Goal: Information Seeking & Learning: Find specific fact

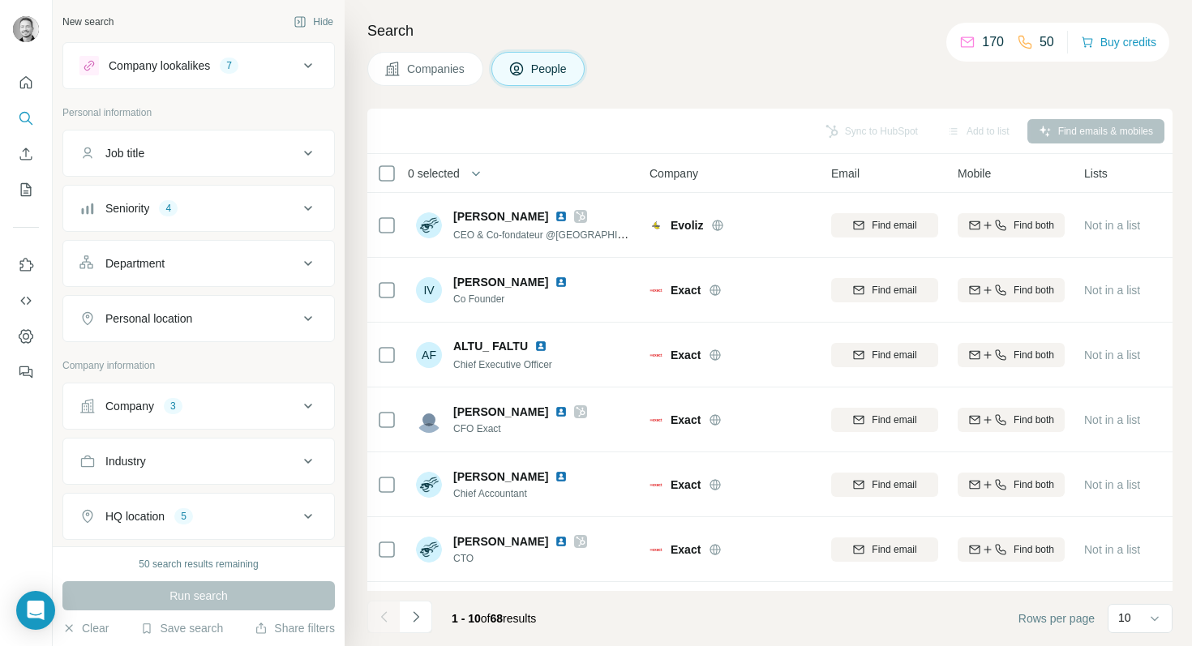
click at [251, 268] on div "Department" at bounding box center [188, 263] width 219 height 16
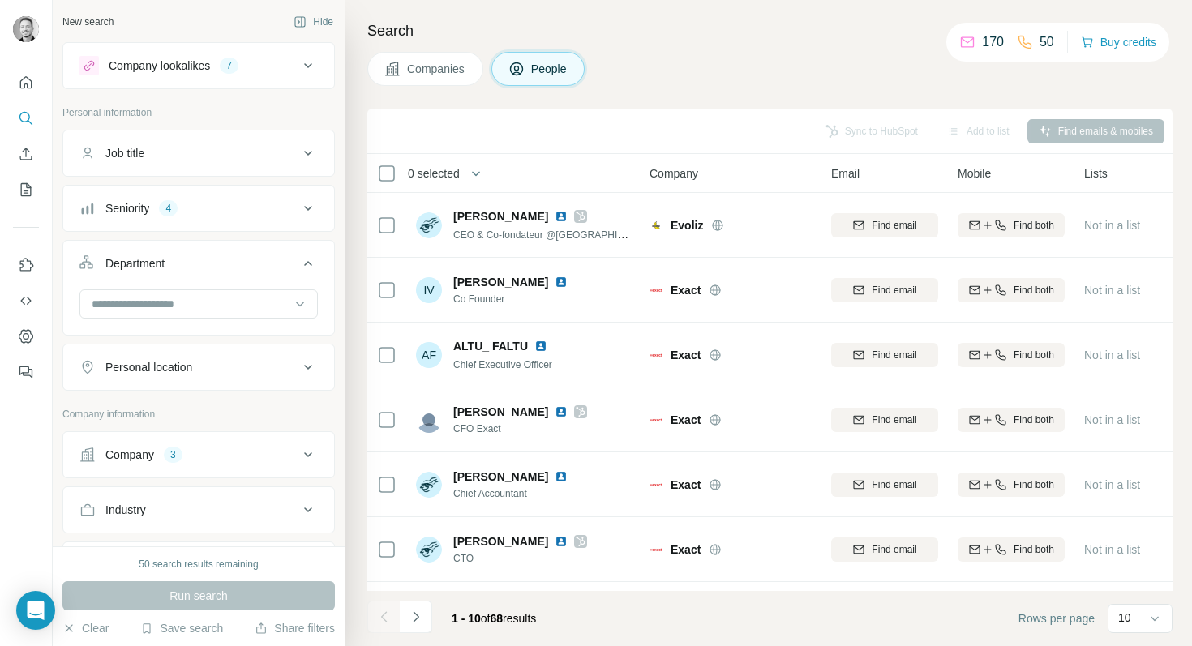
click at [251, 268] on div "Department" at bounding box center [188, 263] width 219 height 16
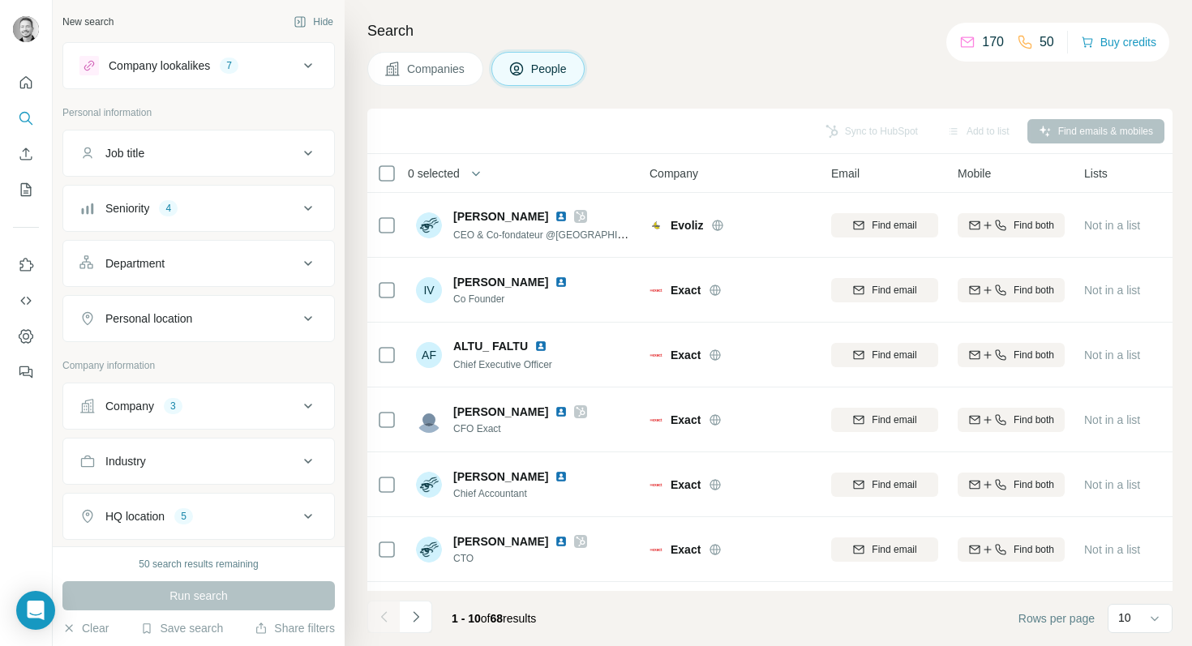
click at [233, 318] on div "Personal location" at bounding box center [188, 319] width 219 height 16
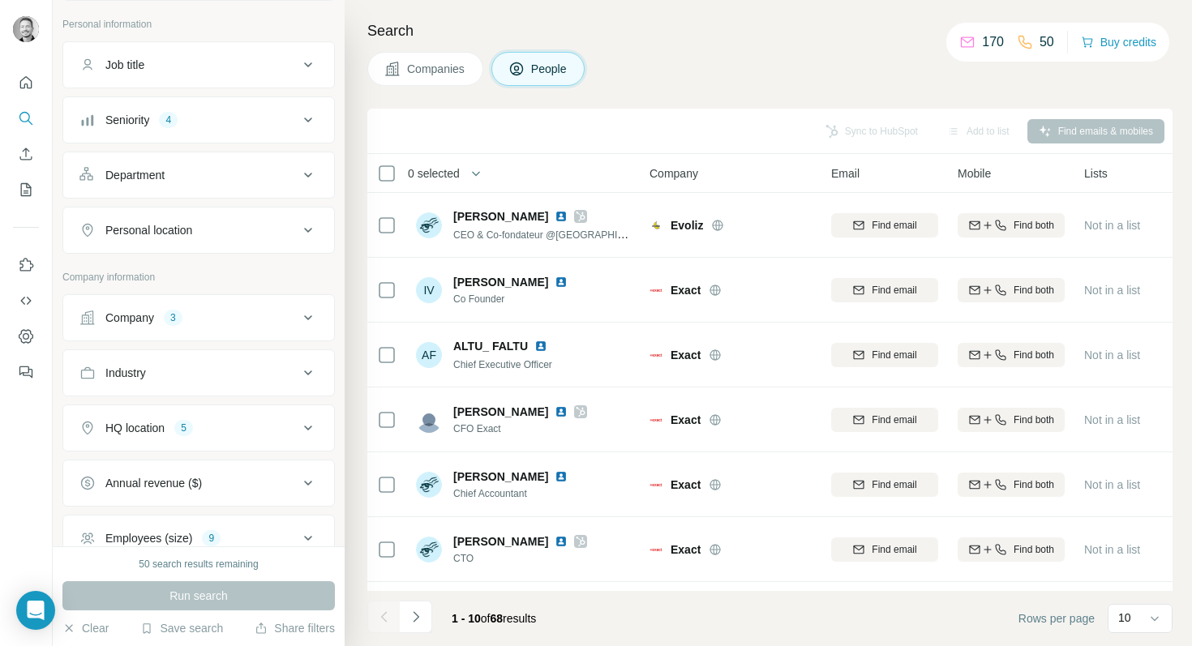
scroll to position [101, 0]
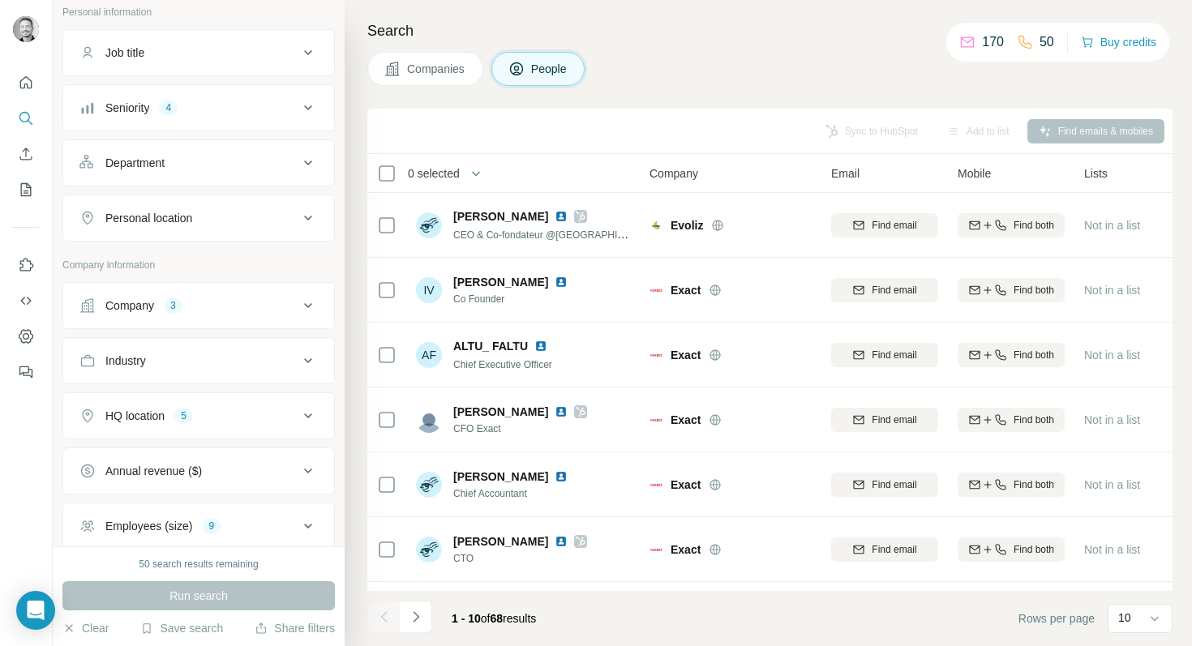
click at [210, 122] on button "Seniority 4" at bounding box center [198, 107] width 271 height 39
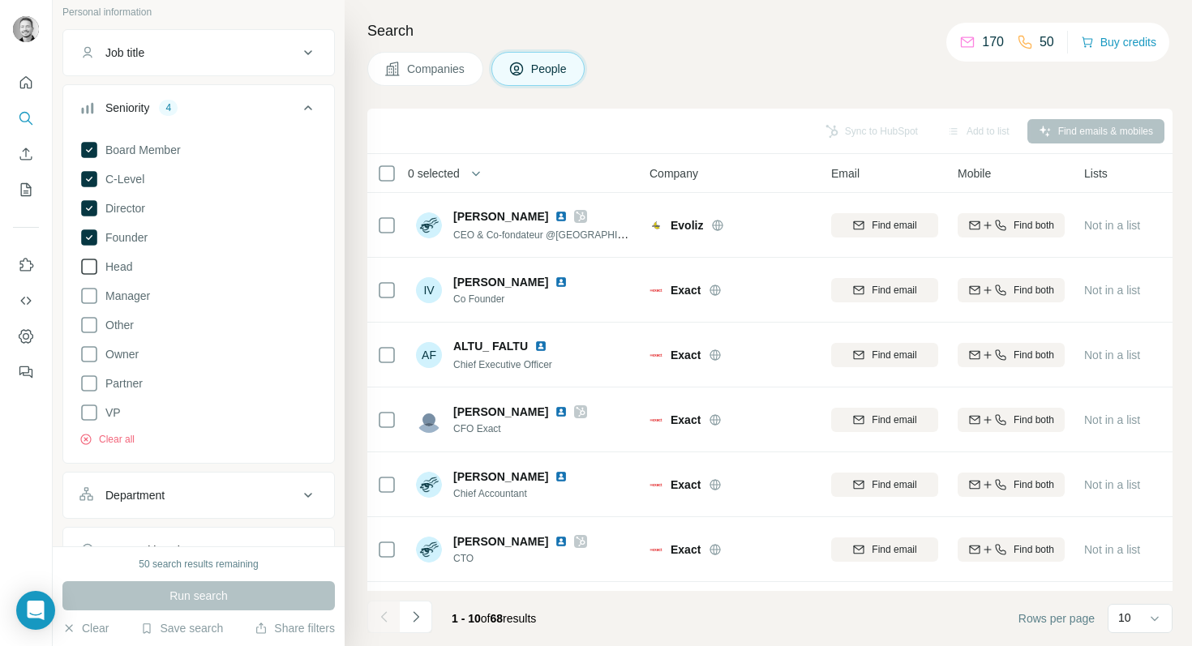
click at [93, 264] on icon at bounding box center [88, 266] width 19 height 19
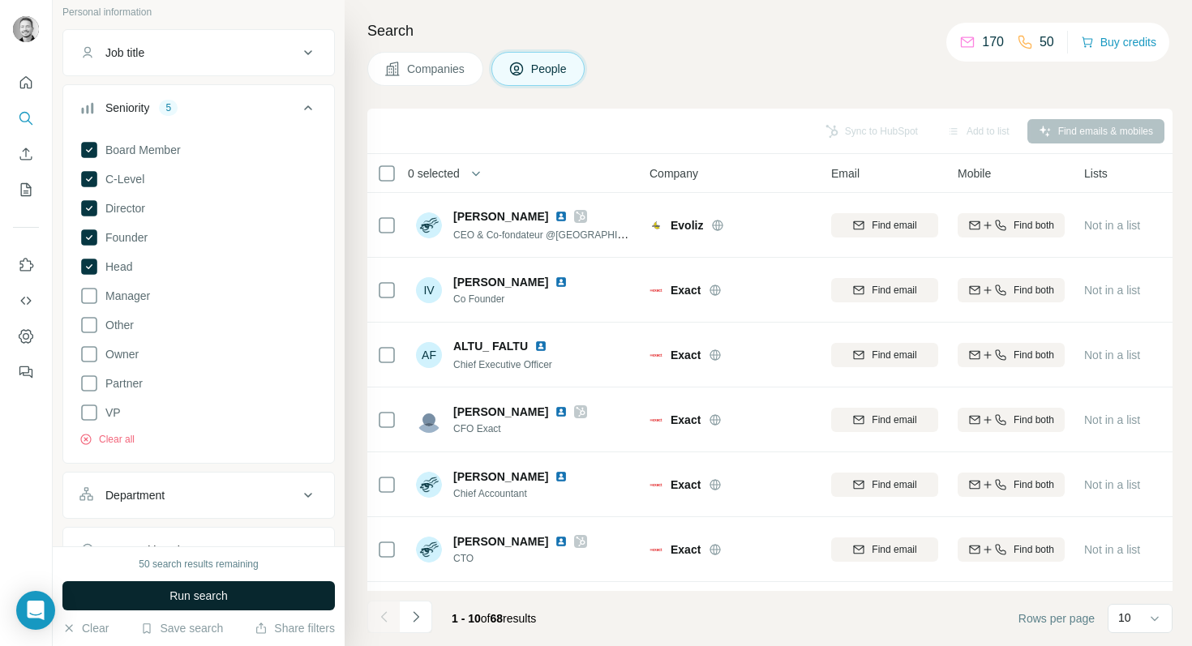
click at [225, 596] on span "Run search" at bounding box center [198, 596] width 58 height 16
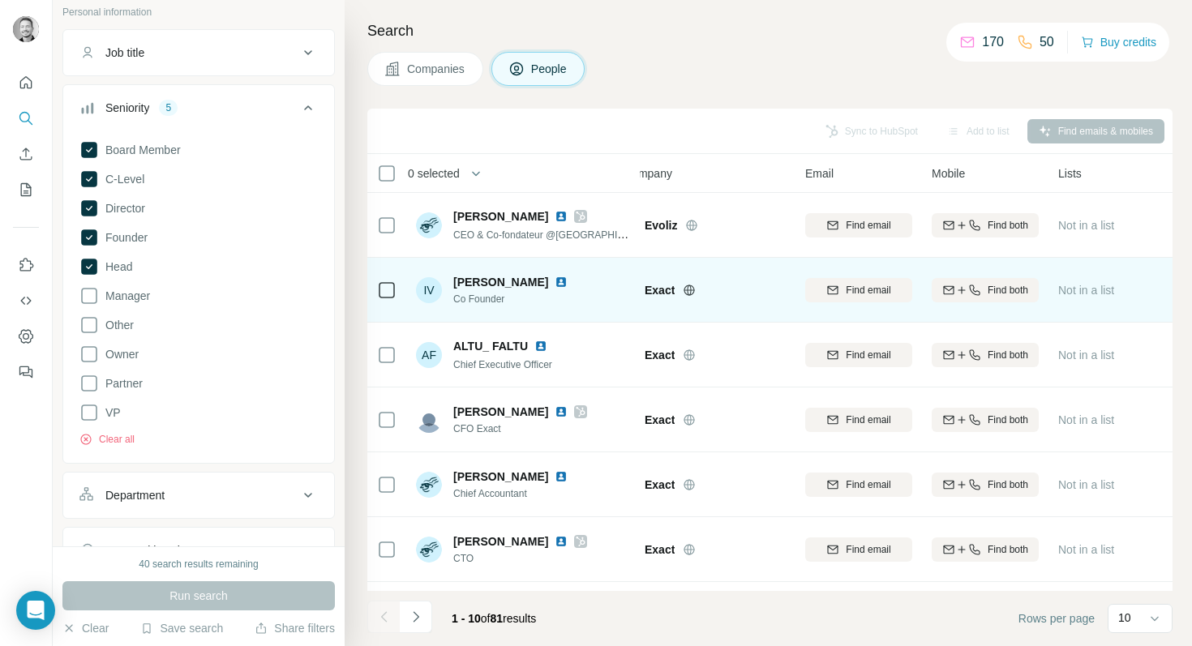
scroll to position [0, 28]
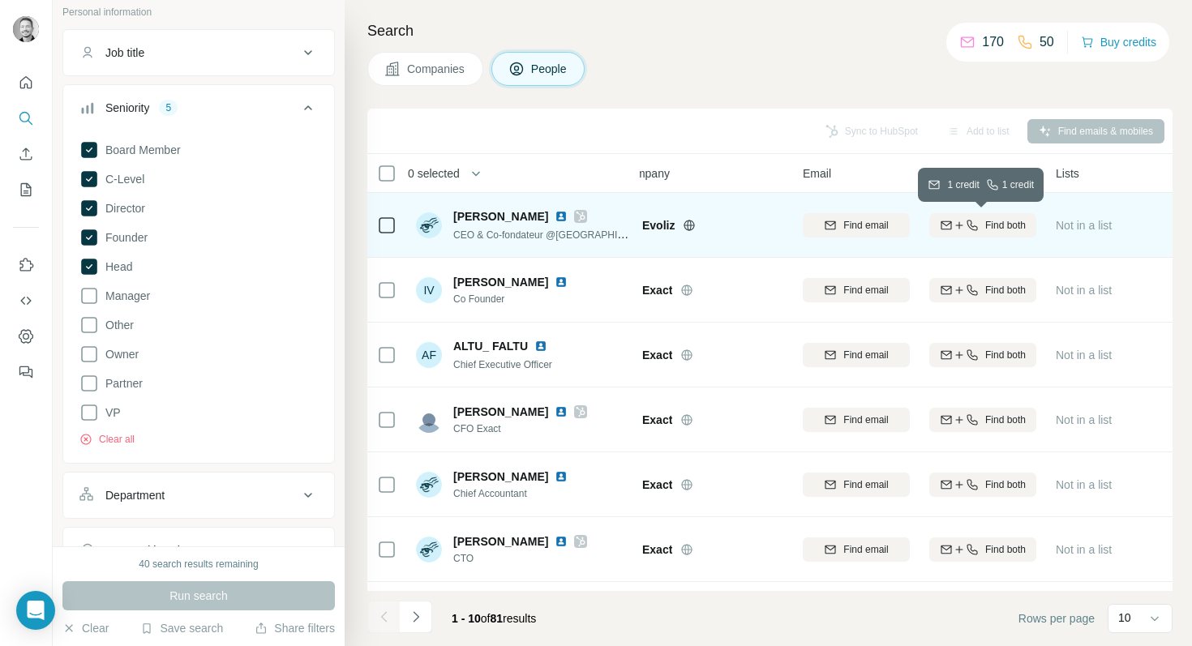
click at [968, 222] on icon "button" at bounding box center [972, 225] width 13 height 13
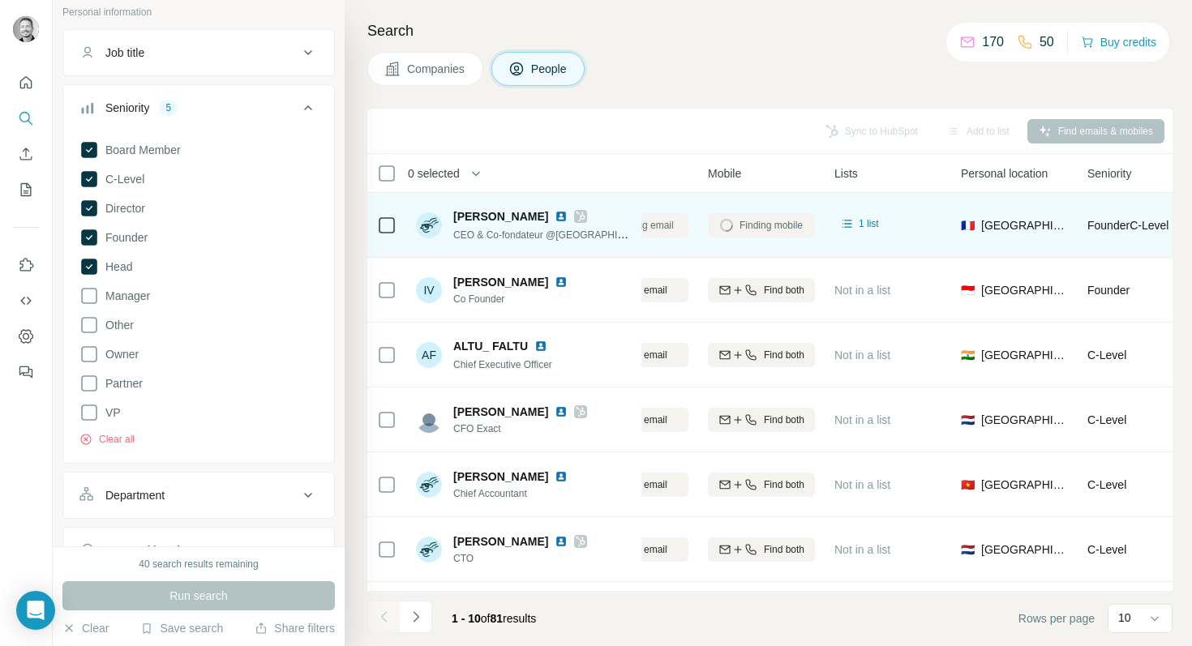
scroll to position [0, 242]
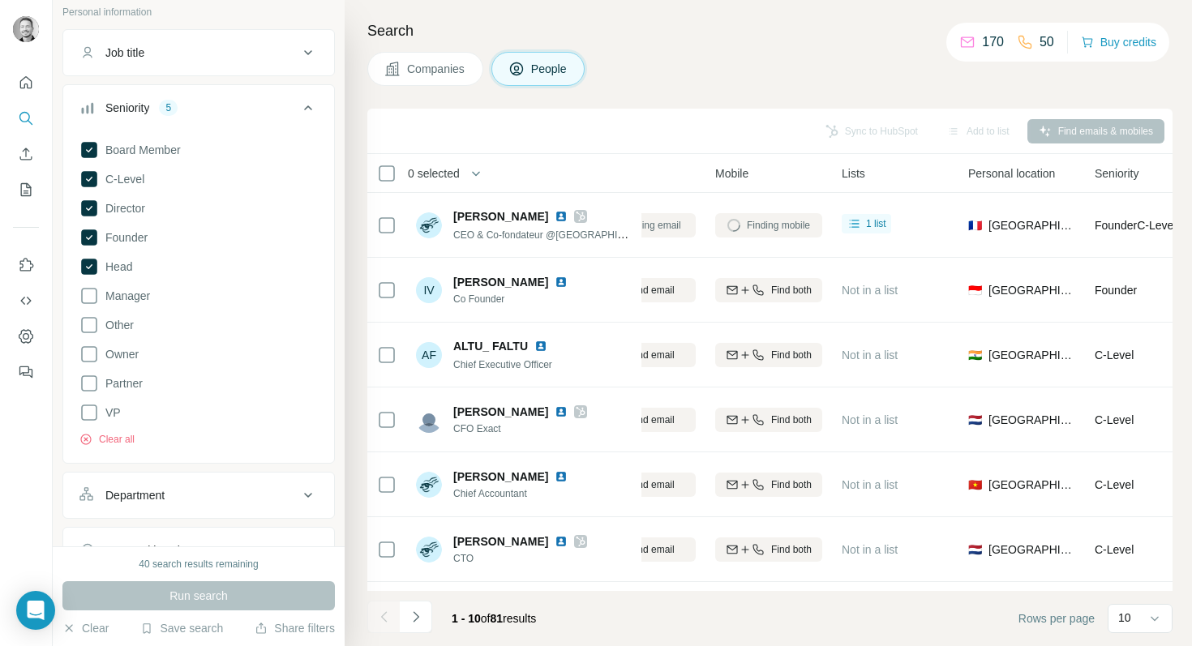
click at [851, 130] on div "Sync to HubSpot Add to list Find emails & mobiles" at bounding box center [769, 131] width 789 height 28
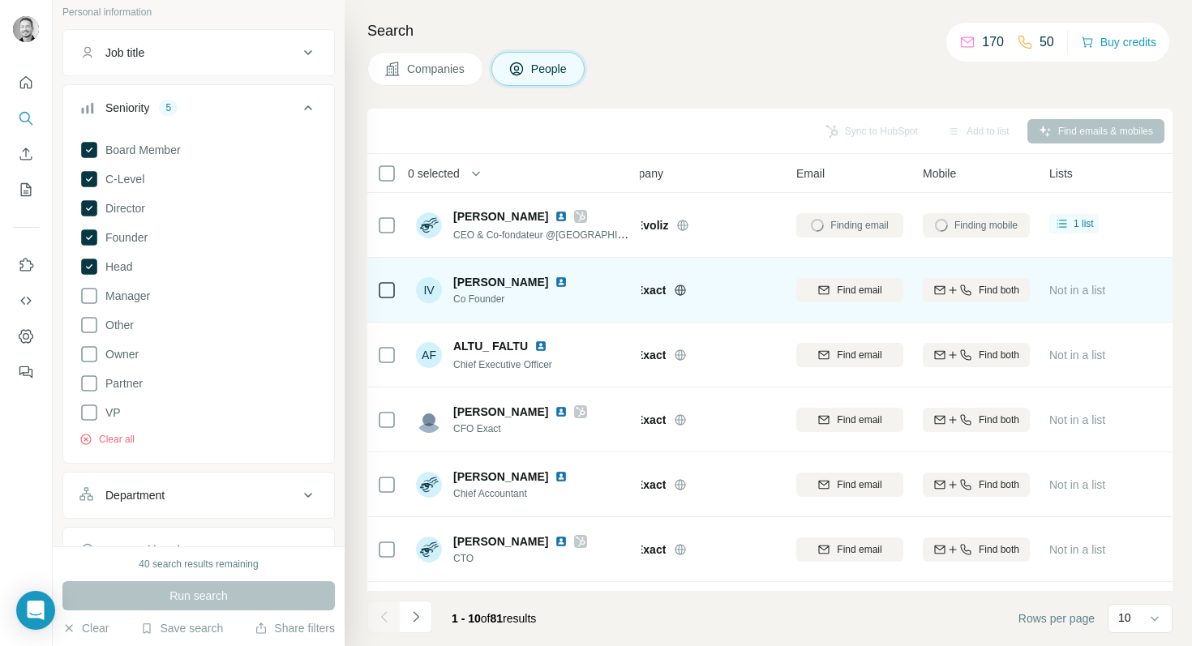
scroll to position [0, 0]
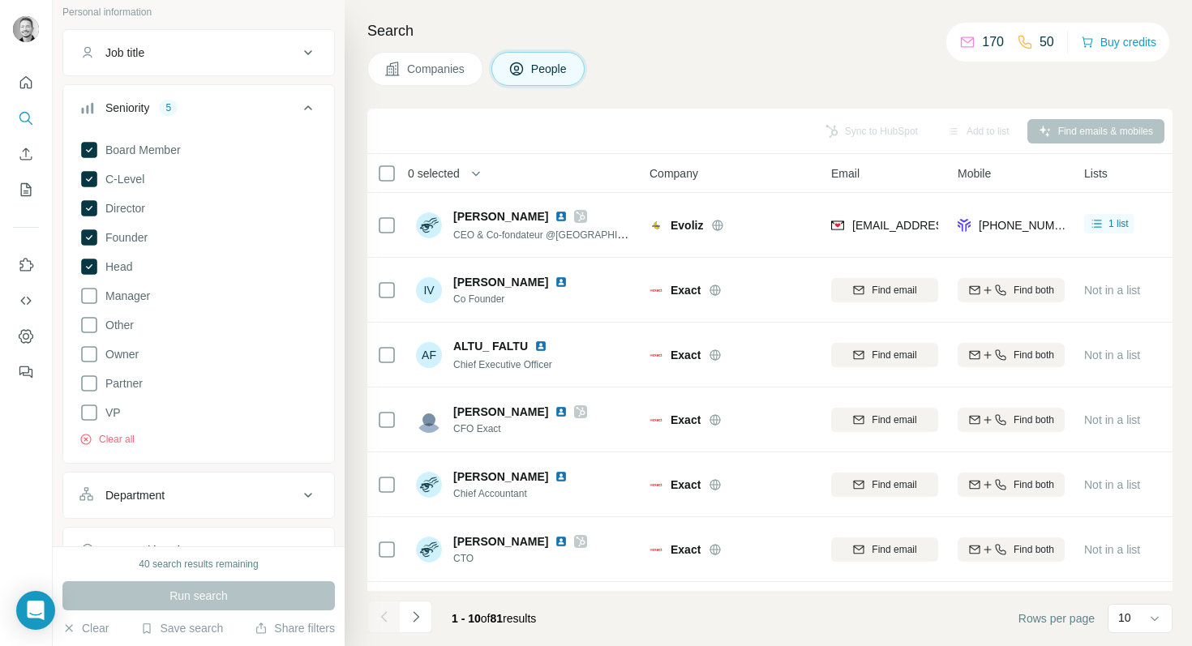
click at [747, 50] on div "Search Companies People Sync to HubSpot Add to list Find emails & mobiles 0 sel…" at bounding box center [768, 323] width 847 height 646
